Goal: Obtain resource: Download file/media

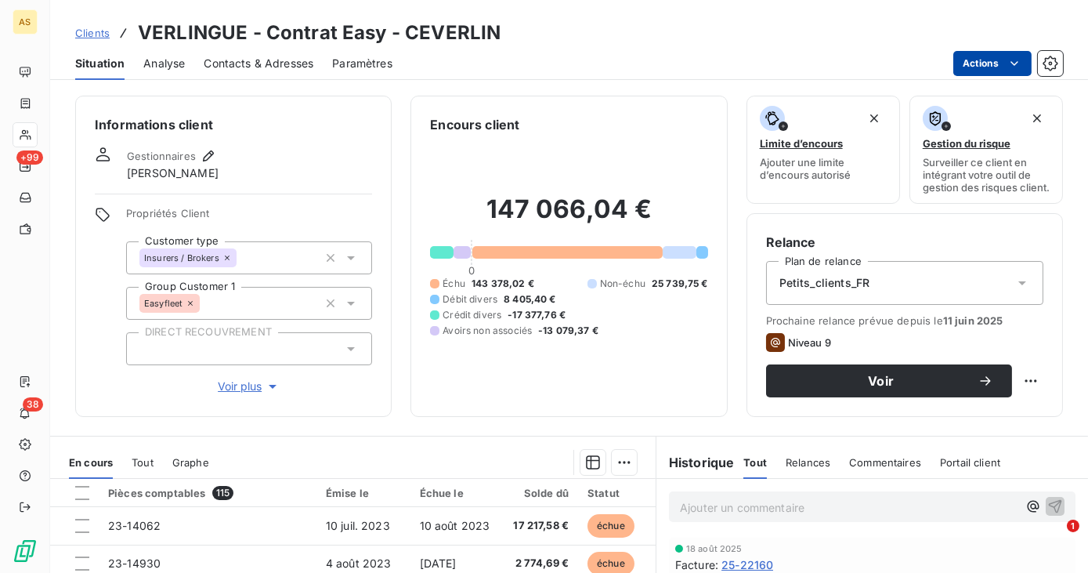
click at [994, 67] on html "AS +99 38 Clients VERLINGUE - Contrat Easy - CEVERLIN Situation Analyse Contact…" at bounding box center [544, 286] width 1088 height 573
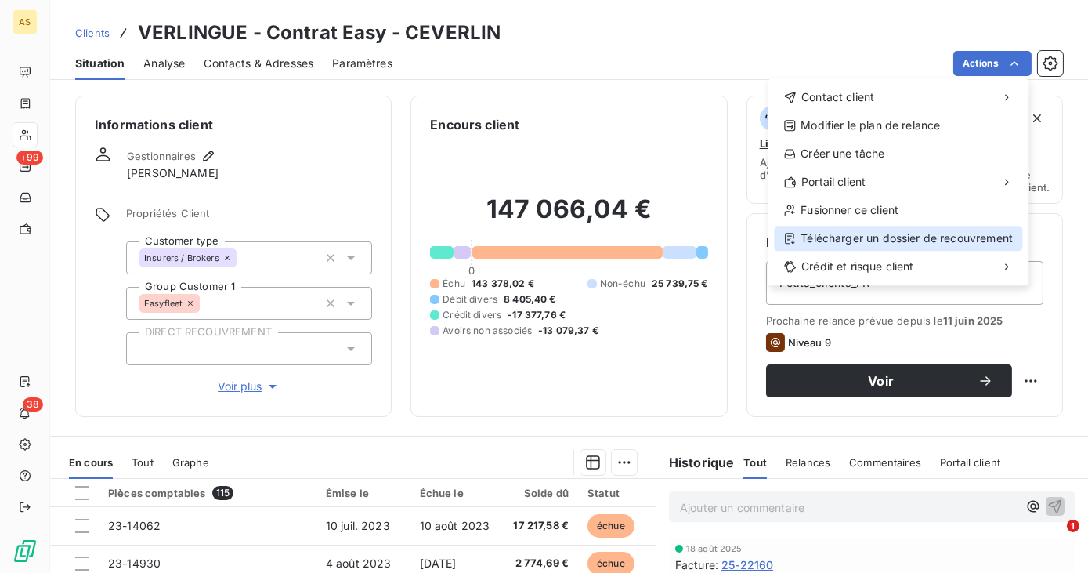
click at [939, 229] on div "Télécharger un dossier de recouvrement" at bounding box center [898, 238] width 248 height 25
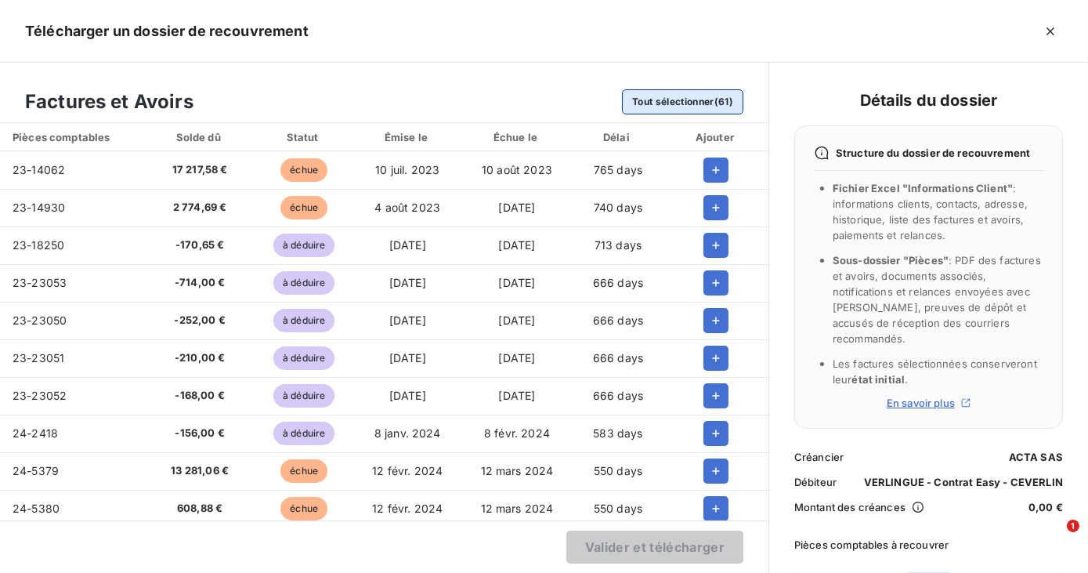
click at [689, 107] on button "Tout sélectionner (61)" at bounding box center [682, 101] width 121 height 25
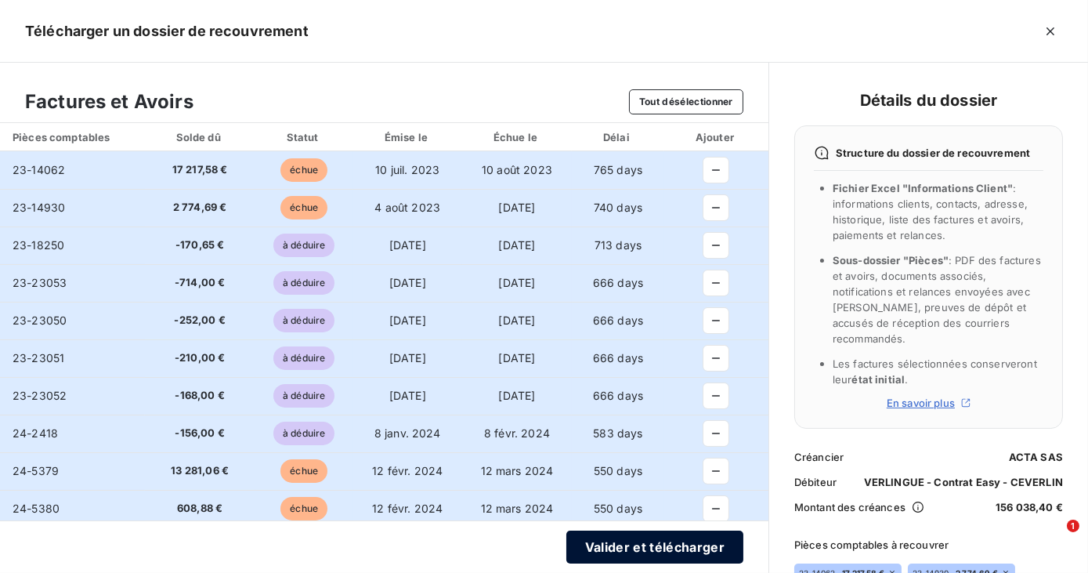
click at [666, 539] on button "Valider et télécharger" at bounding box center [654, 546] width 177 height 33
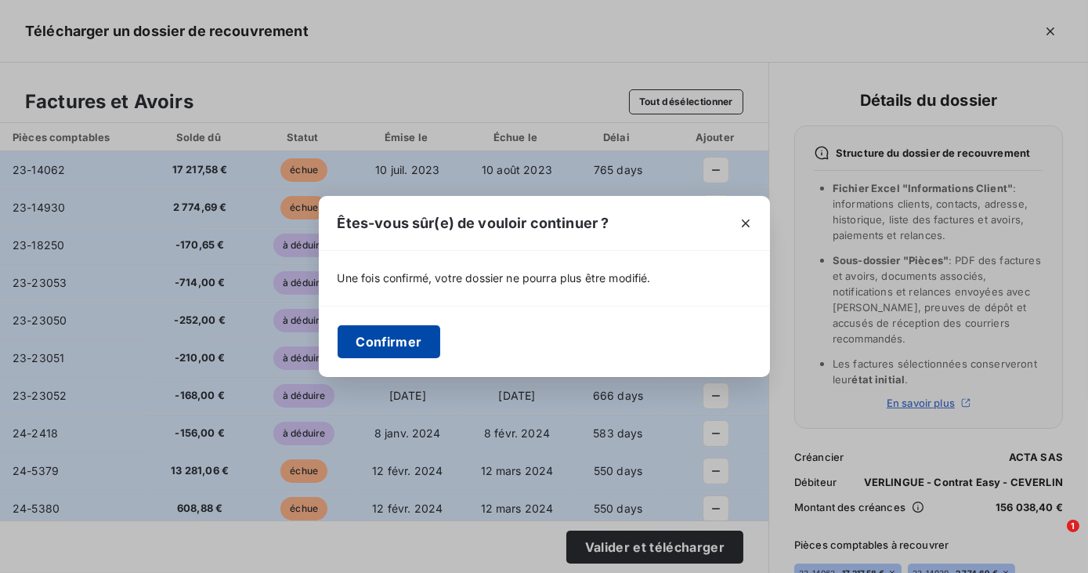
click at [382, 332] on button "Confirmer" at bounding box center [389, 341] width 103 height 33
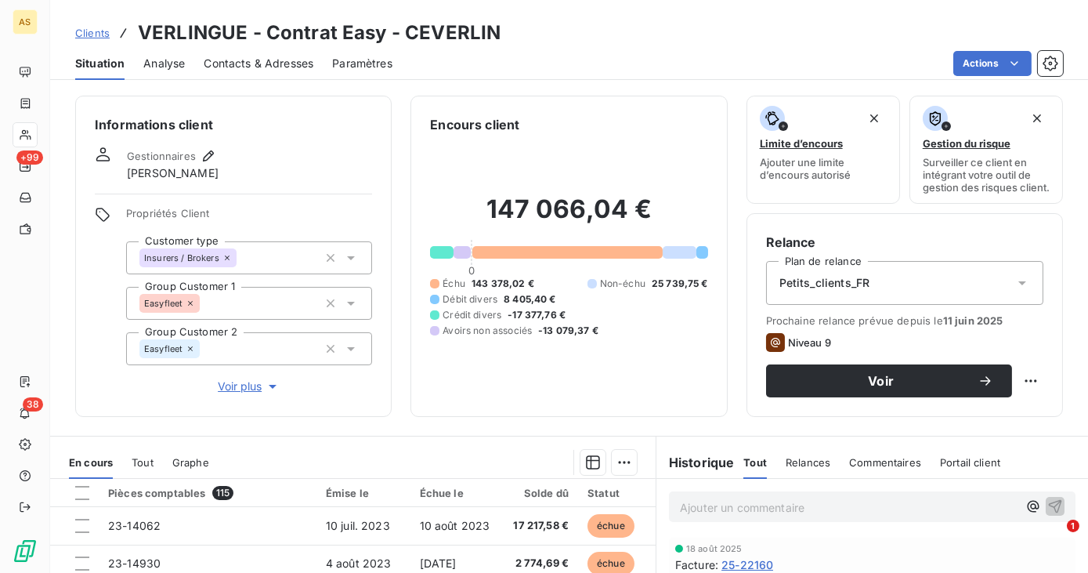
click at [647, 51] on div "Actions" at bounding box center [737, 63] width 652 height 25
click at [984, 60] on html "AS +99 38 Clients VERLINGUE - Contrat Easy - CEVERLIN Situation Analyse Contact…" at bounding box center [544, 286] width 1088 height 573
click at [658, 45] on html "AS +99 38 Clients VERLINGUE - Contrat Easy - CEVERLIN Situation Analyse Contact…" at bounding box center [544, 286] width 1088 height 573
click at [99, 34] on span "Clients" at bounding box center [92, 33] width 34 height 13
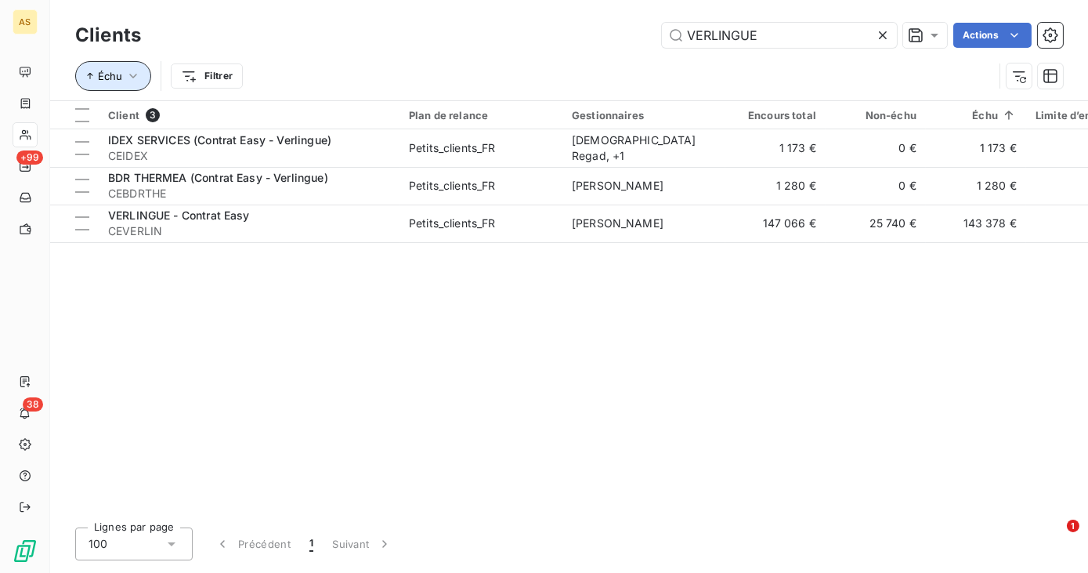
click at [128, 67] on button "Échu" at bounding box center [113, 76] width 76 height 30
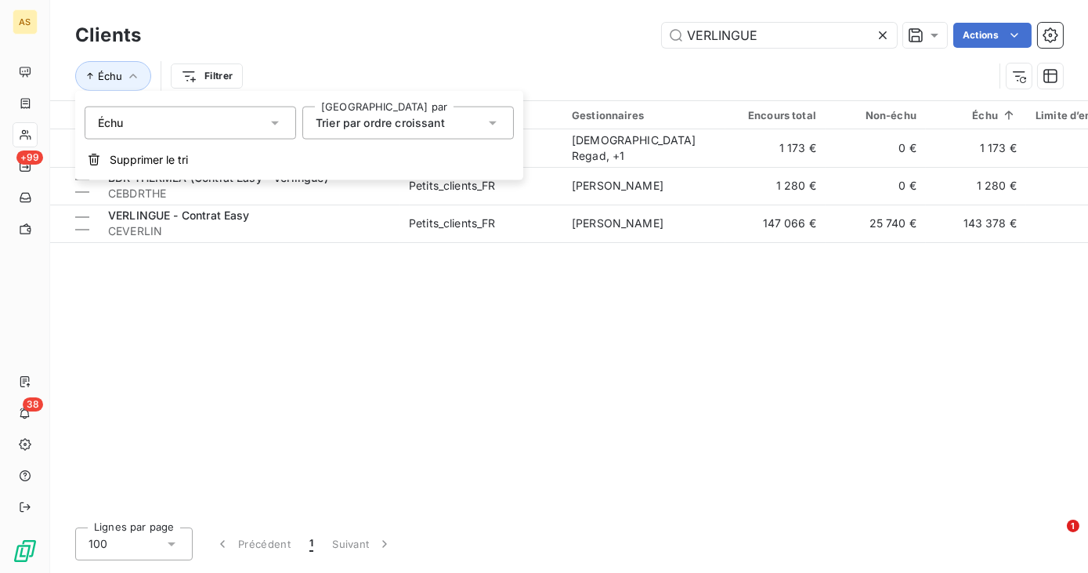
click at [399, 54] on div "Échu Filtrer" at bounding box center [569, 76] width 988 height 49
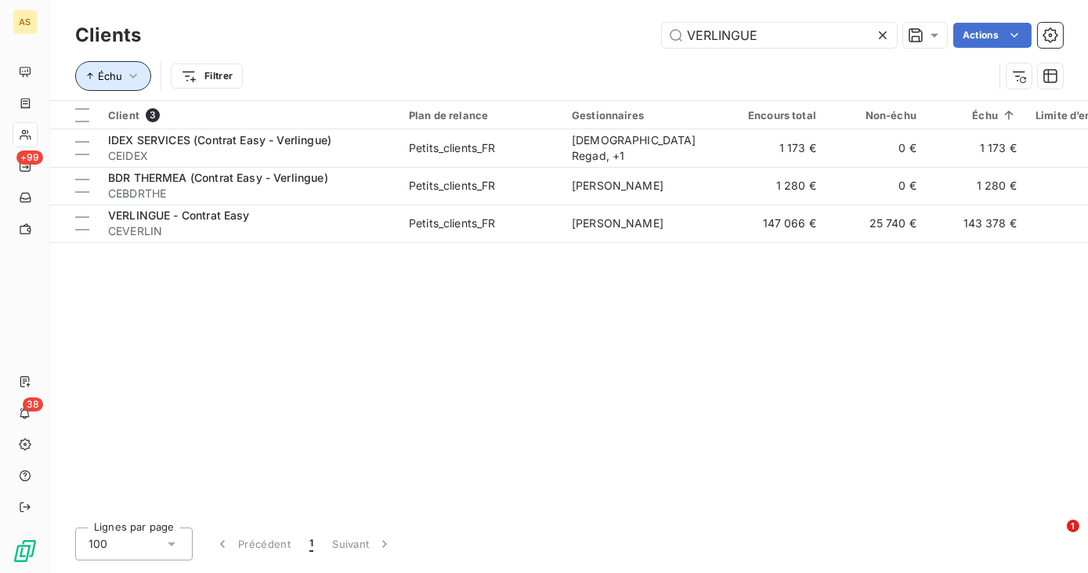
click at [125, 86] on button "Échu" at bounding box center [113, 76] width 76 height 30
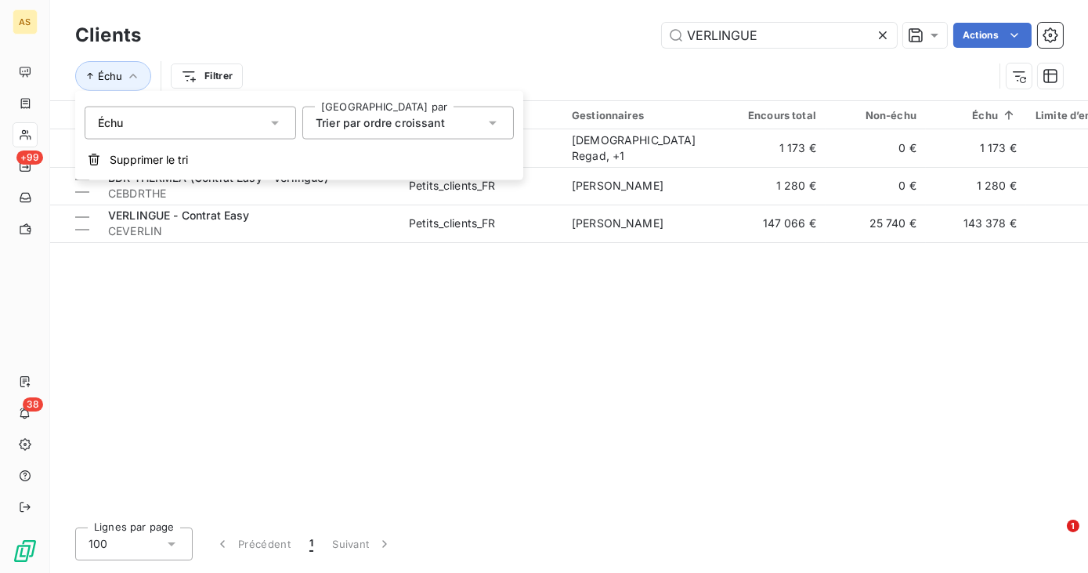
click at [385, 26] on div "VERLINGUE Actions" at bounding box center [611, 35] width 903 height 25
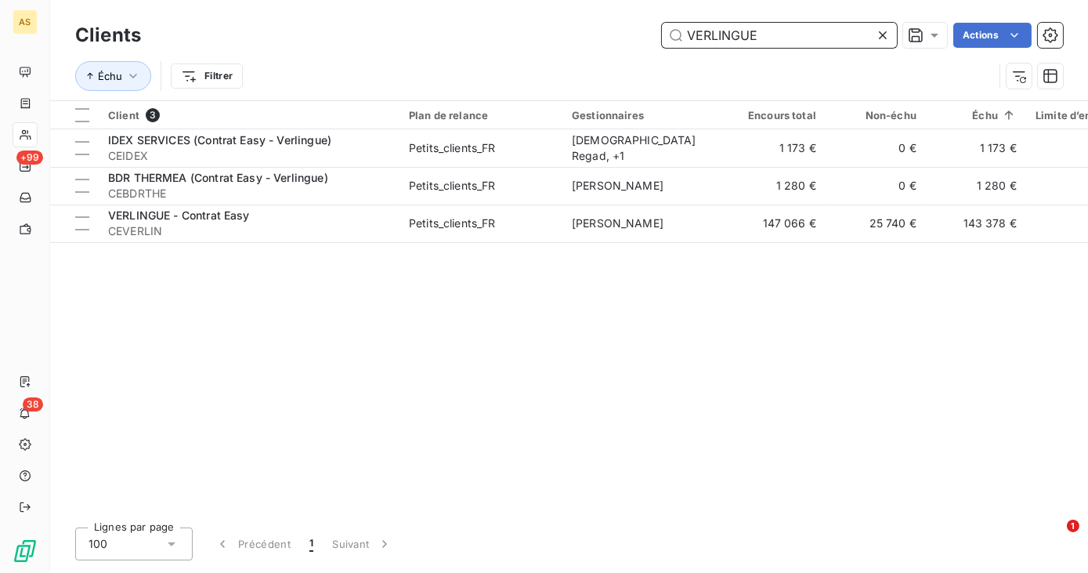
drag, startPoint x: 778, startPoint y: 38, endPoint x: 680, endPoint y: 31, distance: 98.1
click at [680, 31] on input "VERLINGUE" at bounding box center [779, 35] width 235 height 25
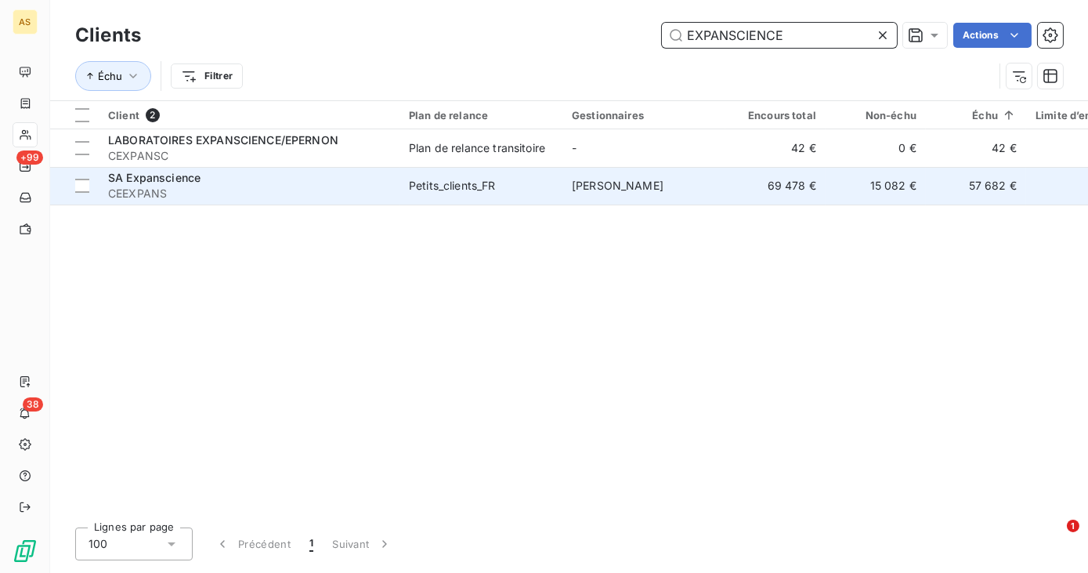
type input "EXPANSCIENCE"
click at [145, 175] on span "SA Expanscience" at bounding box center [154, 177] width 92 height 13
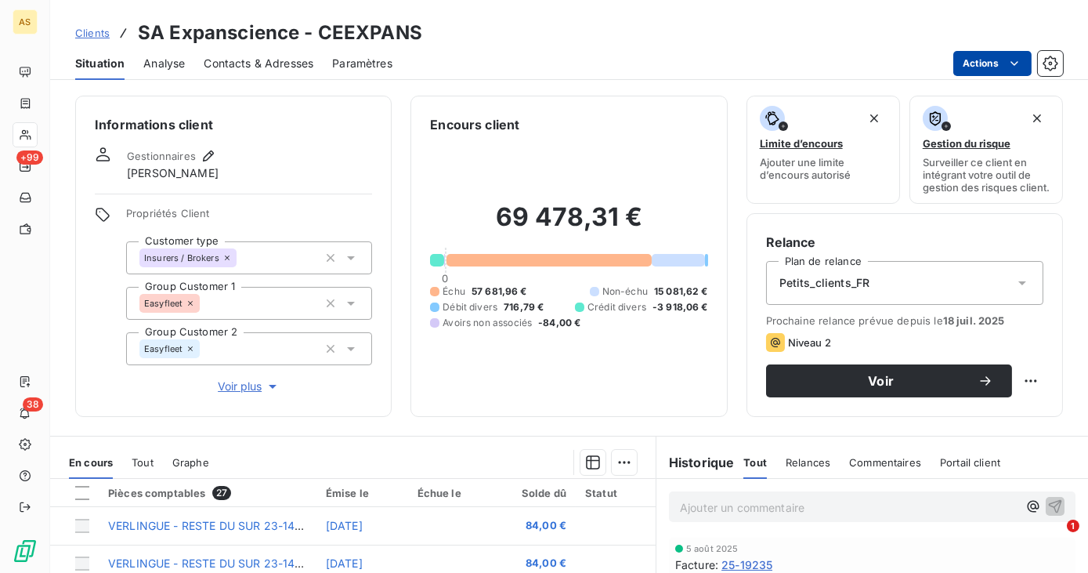
click at [984, 56] on html "AS +99 38 Clients SA Expanscience - CEEXPANS Situation Analyse Contacts & Adres…" at bounding box center [544, 286] width 1088 height 573
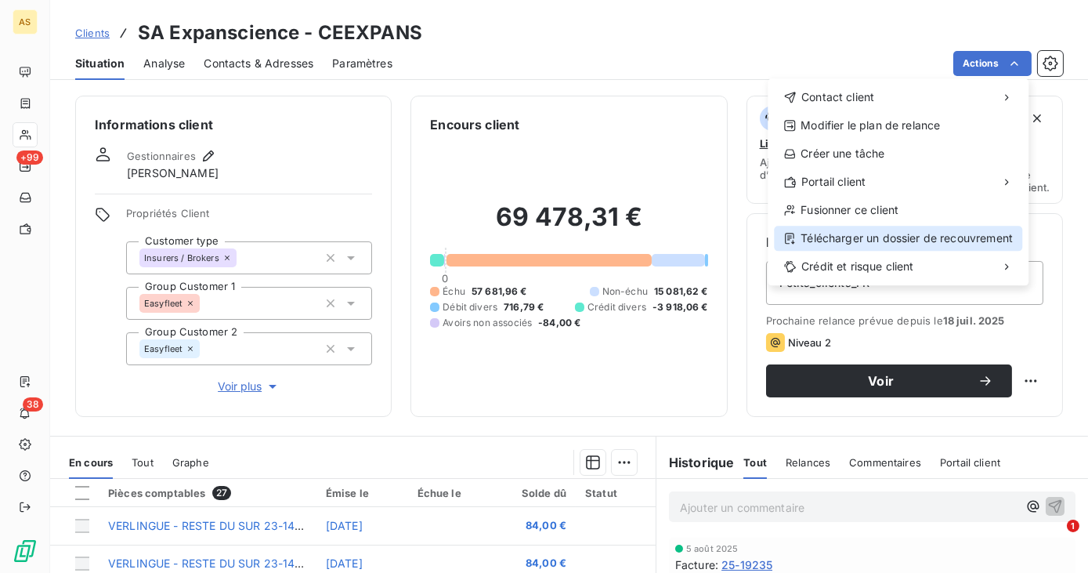
click at [883, 238] on div "Télécharger un dossier de recouvrement" at bounding box center [898, 238] width 248 height 25
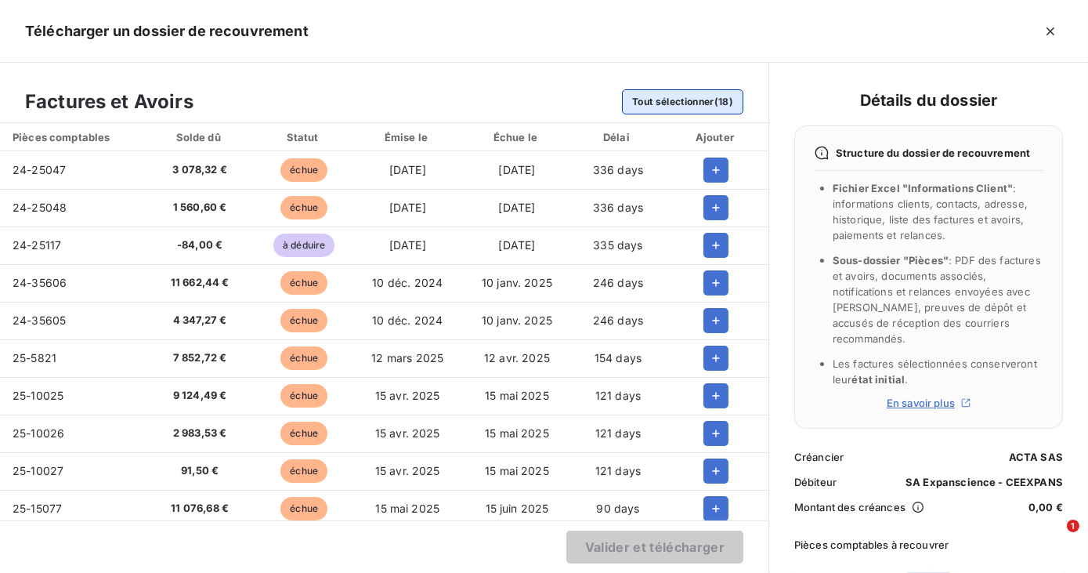
click at [661, 96] on button "Tout sélectionner (18)" at bounding box center [682, 101] width 121 height 25
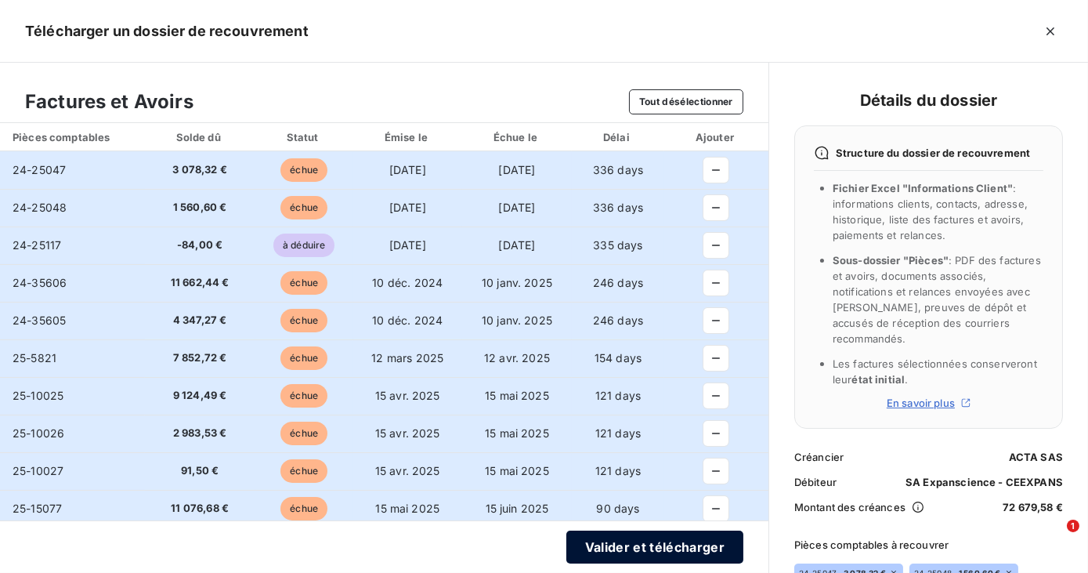
click at [641, 544] on button "Valider et télécharger" at bounding box center [654, 546] width 177 height 33
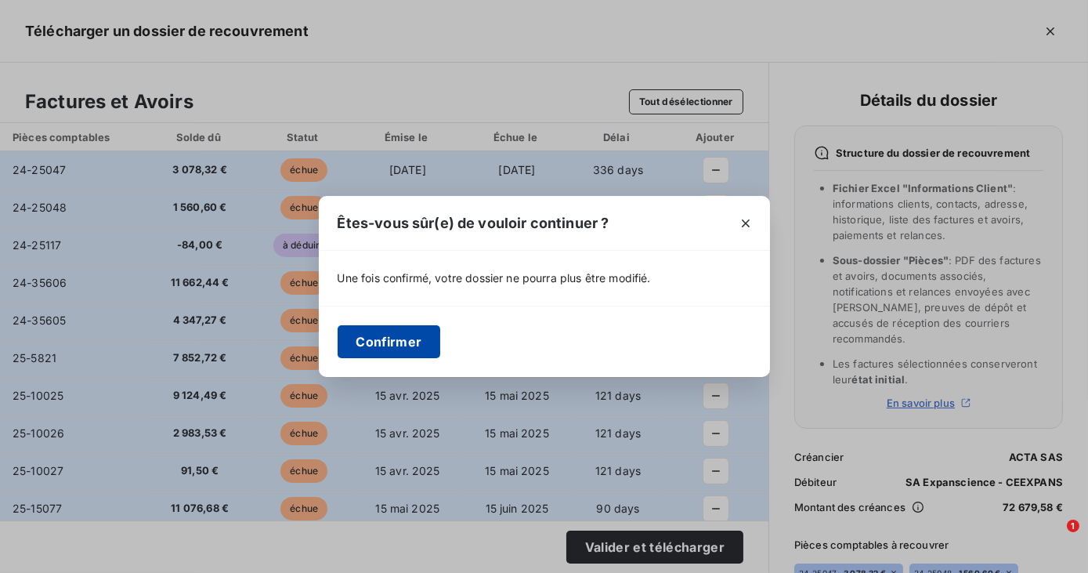
click at [401, 347] on button "Confirmer" at bounding box center [389, 341] width 103 height 33
